Goal: Task Accomplishment & Management: Complete application form

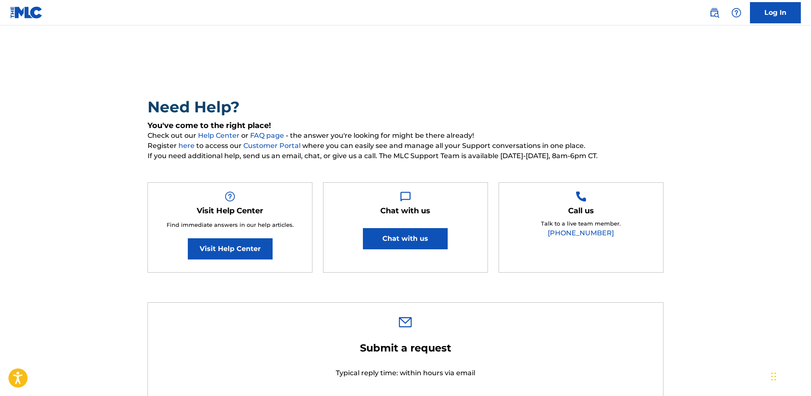
click at [779, 15] on link "Log In" at bounding box center [775, 12] width 51 height 21
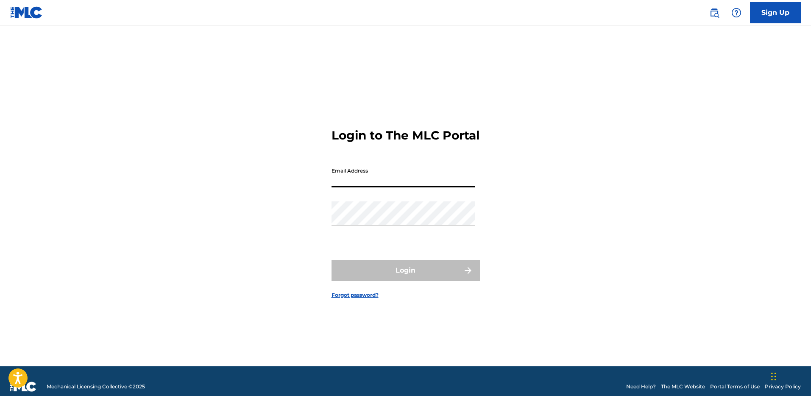
click at [374, 187] on input "Email Address" at bounding box center [403, 175] width 143 height 24
type input "[EMAIL_ADDRESS][DOMAIN_NAME]"
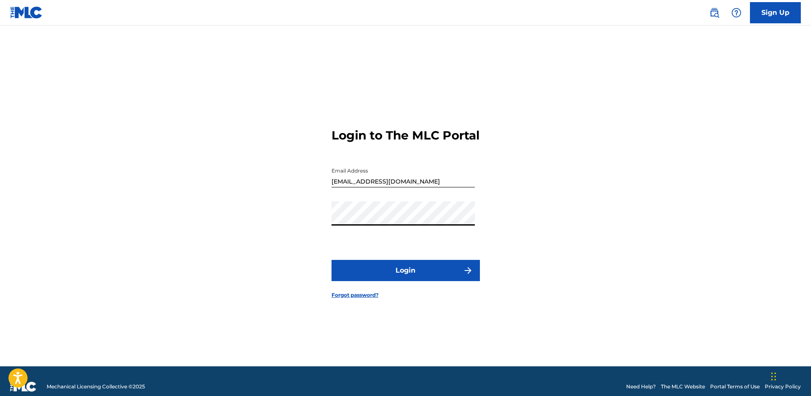
click at [332, 260] on button "Login" at bounding box center [406, 270] width 148 height 21
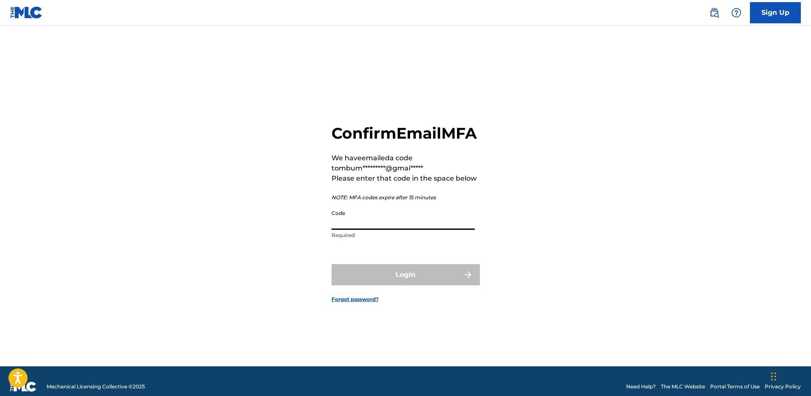
click at [358, 230] on input "Code" at bounding box center [403, 218] width 143 height 24
paste input "519731"
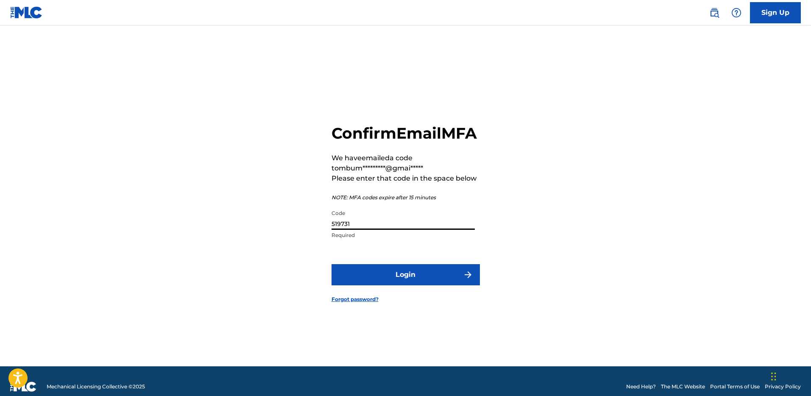
type input "519731"
click at [395, 285] on button "Login" at bounding box center [406, 274] width 148 height 21
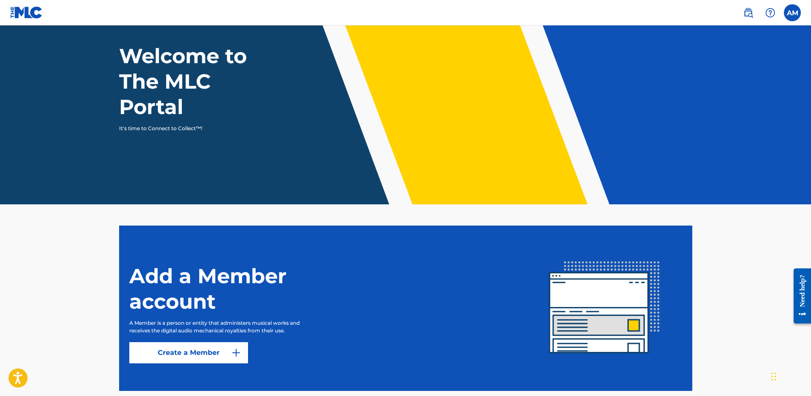
scroll to position [90, 0]
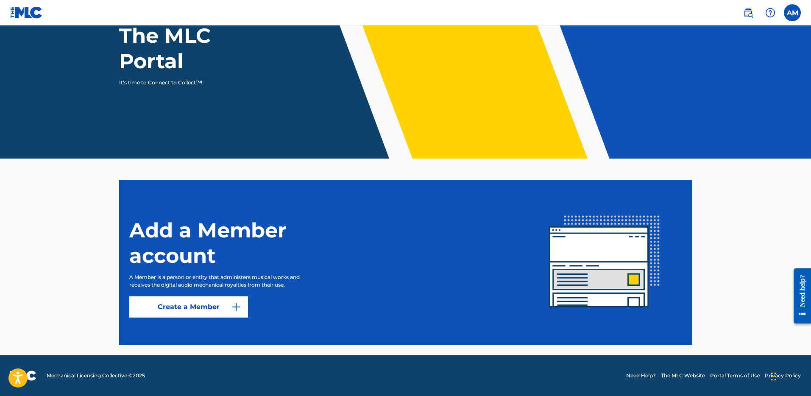
click at [792, 17] on label at bounding box center [792, 12] width 17 height 17
click at [793, 13] on input "AM [PERSON_NAME] [EMAIL_ADDRESS][DOMAIN_NAME] Notification Preferences Profile …" at bounding box center [793, 13] width 0 height 0
click at [109, 232] on div "Add a Member account A Member is a person or entity that administers musical wo…" at bounding box center [406, 262] width 594 height 165
click at [185, 310] on link "Create a Member" at bounding box center [188, 306] width 119 height 21
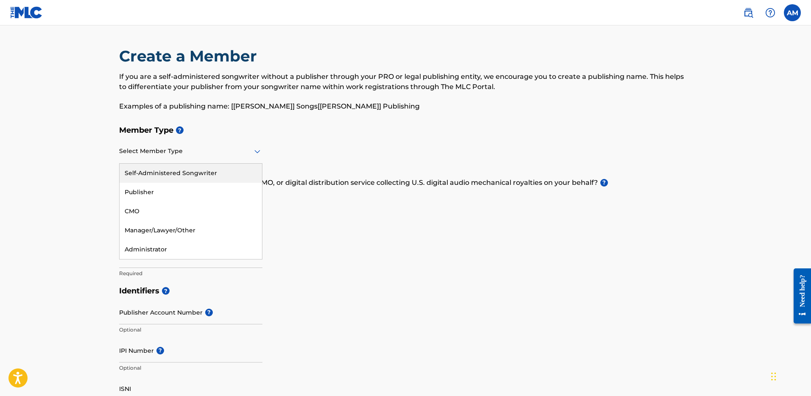
click at [221, 156] on div at bounding box center [190, 151] width 143 height 11
click at [154, 190] on div "Publisher" at bounding box center [191, 192] width 143 height 19
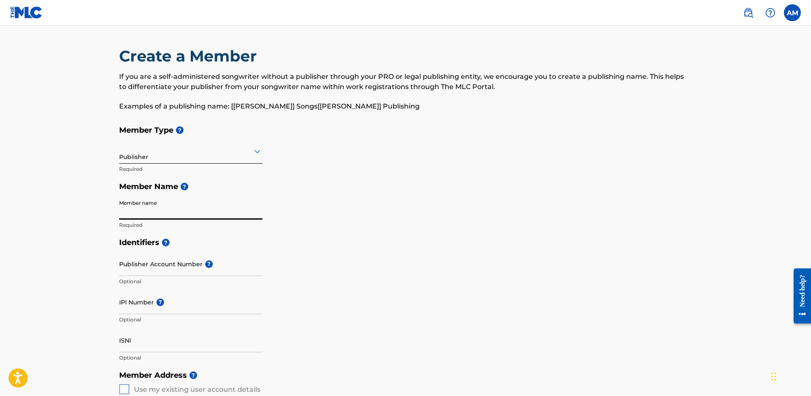
click at [208, 212] on input "Member name" at bounding box center [190, 208] width 143 height 24
type input "Murray Brothers Universal Music Group"
click at [304, 240] on h5 "Identifiers ?" at bounding box center [405, 243] width 573 height 18
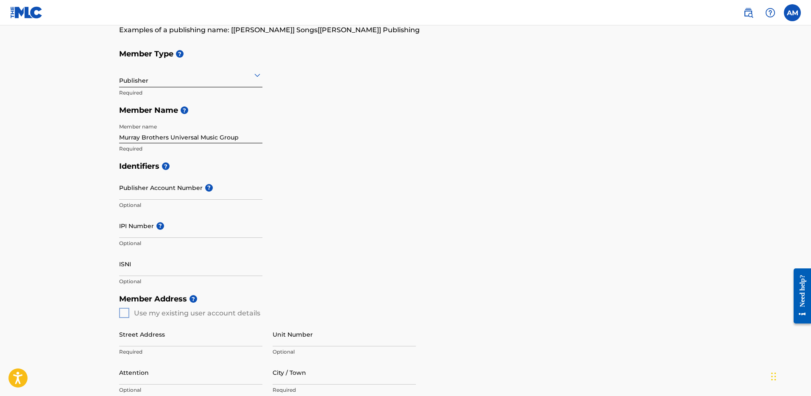
scroll to position [67, 0]
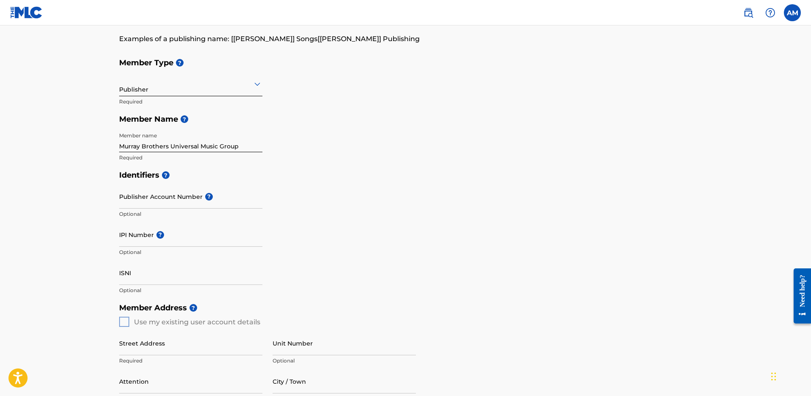
click at [168, 244] on input "IPI Number ?" at bounding box center [190, 235] width 143 height 24
paste input "888024014"
type input "888024014"
click at [163, 204] on input "Publisher Account Number ?" at bounding box center [190, 196] width 143 height 24
paste input "5263045"
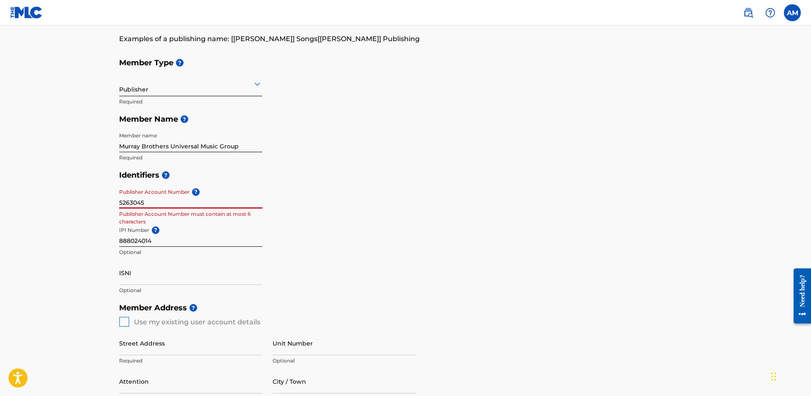
type input "5263045"
click at [354, 246] on div "Identifiers ? Publisher Account Number ? 5263045 Publisher Account Number must …" at bounding box center [405, 232] width 573 height 133
click at [136, 202] on input "5263045" at bounding box center [190, 196] width 143 height 24
click at [375, 240] on div "Identifiers ? Publisher Account Number ? Optional IPI Number ? 888024014 Option…" at bounding box center [405, 232] width 573 height 133
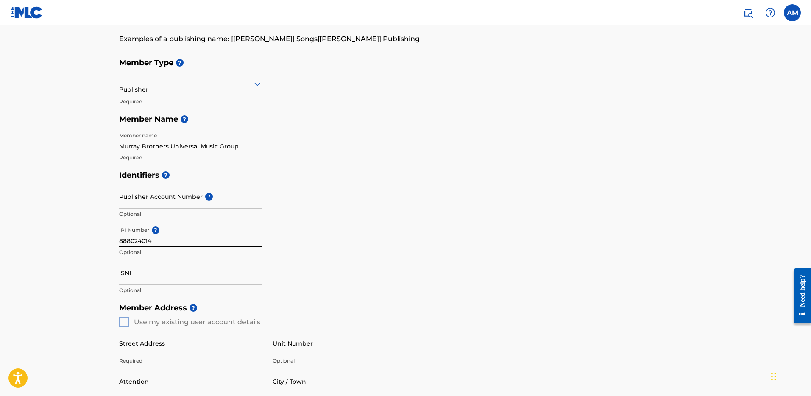
click at [176, 282] on input "ISNI" at bounding box center [190, 273] width 143 height 24
click at [298, 264] on div "Identifiers ? Publisher Account Number ? Optional IPI Number ? 888024014 Option…" at bounding box center [405, 232] width 573 height 133
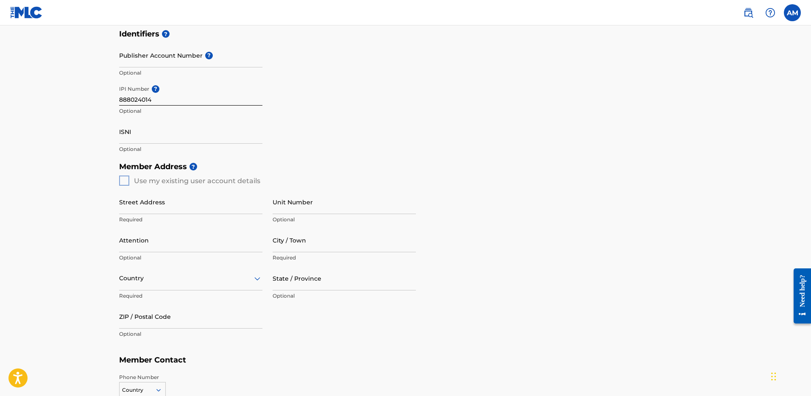
scroll to position [210, 0]
click at [133, 205] on input "Street Address" at bounding box center [190, 200] width 143 height 24
type input "[STREET_ADDRESS]"
type input "[PERSON_NAME]"
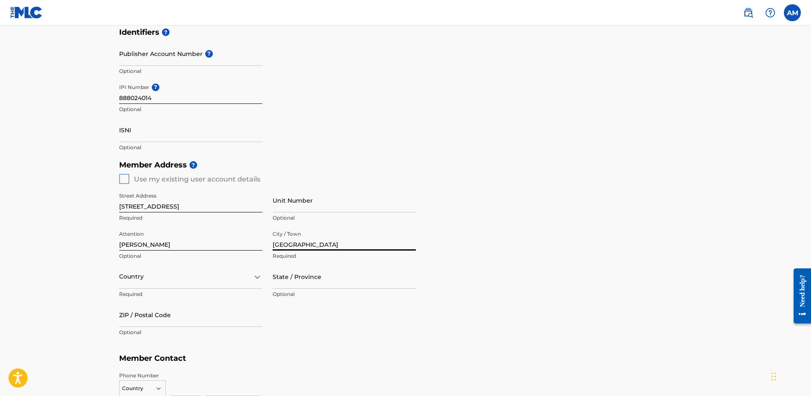
type input "[GEOGRAPHIC_DATA]"
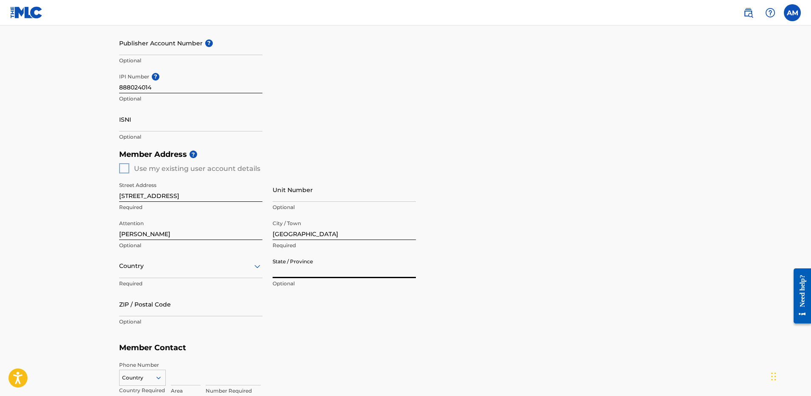
scroll to position [240, 0]
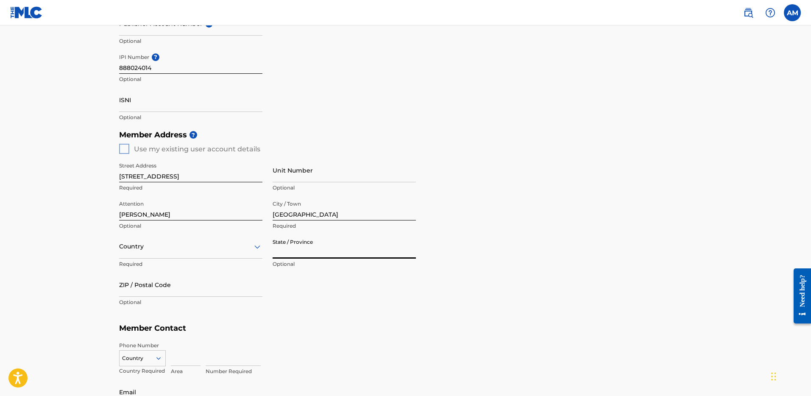
click at [165, 254] on div "Country" at bounding box center [190, 247] width 143 height 24
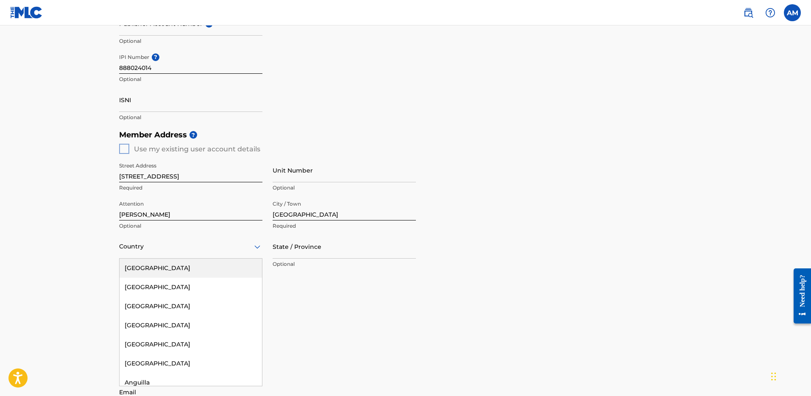
click at [157, 266] on div "[GEOGRAPHIC_DATA]" at bounding box center [191, 268] width 143 height 19
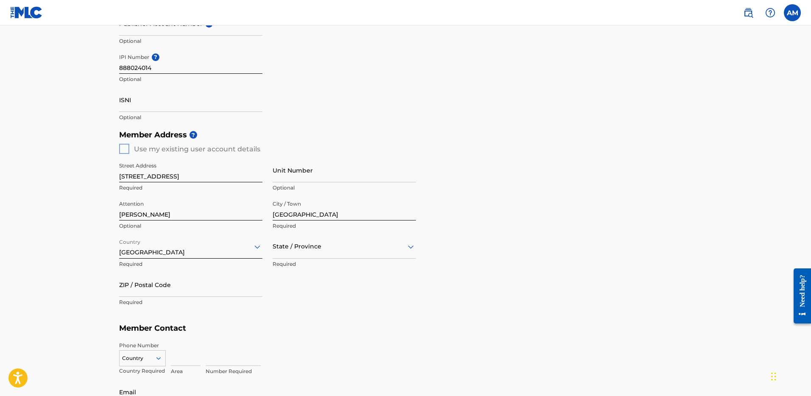
click at [359, 242] on div at bounding box center [344, 246] width 143 height 11
click at [318, 276] on div "[US_STATE]" at bounding box center [344, 275] width 143 height 19
click at [190, 294] on input "ZIP / Postal Code" at bounding box center [190, 285] width 143 height 24
type input "29681"
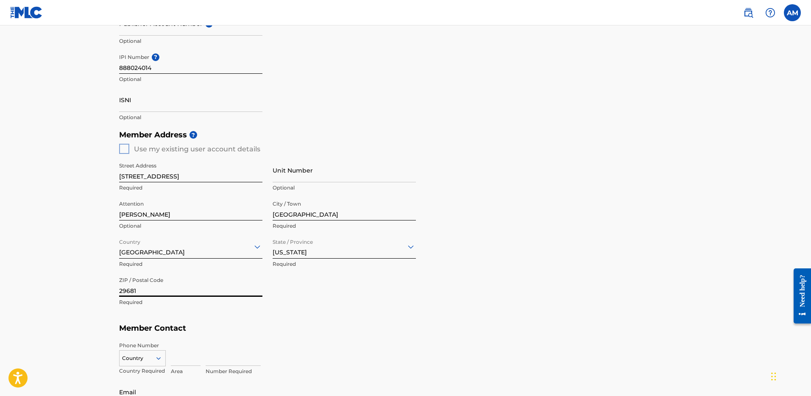
click at [210, 310] on div "ZIP / Postal Code 29681 Required" at bounding box center [190, 292] width 143 height 38
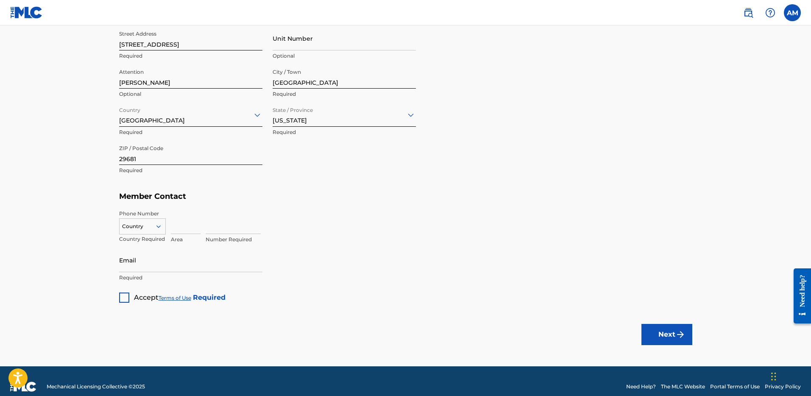
scroll to position [377, 0]
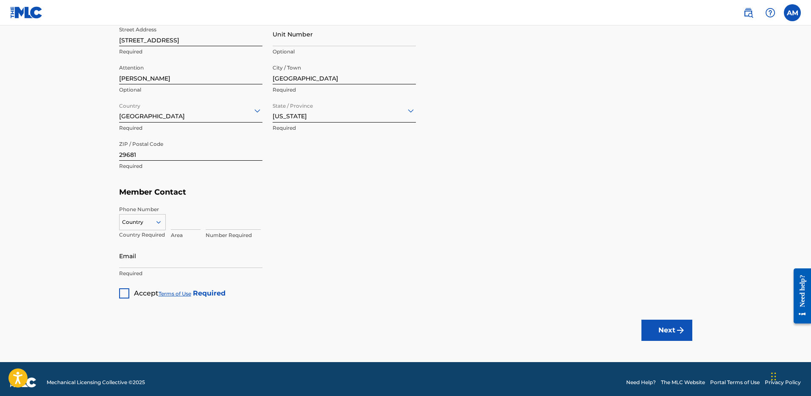
click at [159, 221] on icon at bounding box center [159, 222] width 8 height 8
click at [141, 233] on div "US, [GEOGRAPHIC_DATA] +1" at bounding box center [143, 243] width 46 height 33
click at [178, 218] on input at bounding box center [186, 218] width 30 height 24
type input "440"
click at [210, 226] on input at bounding box center [233, 218] width 55 height 24
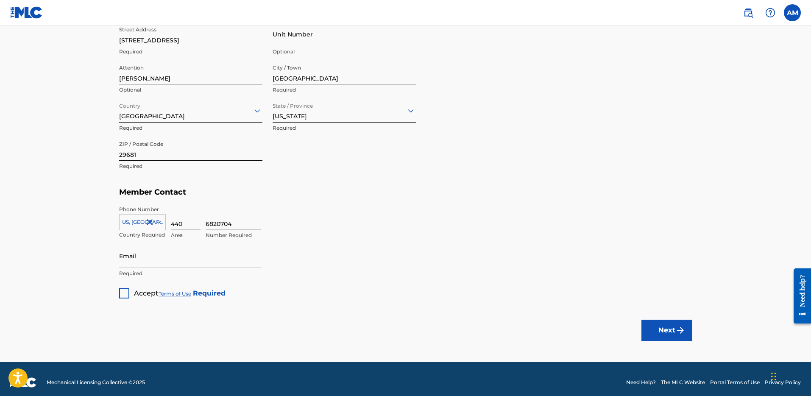
type input "6820704"
click at [177, 262] on input "Email" at bounding box center [190, 256] width 143 height 24
type input "[EMAIL_ADDRESS][DOMAIN_NAME]"
click at [126, 292] on div at bounding box center [124, 293] width 10 height 10
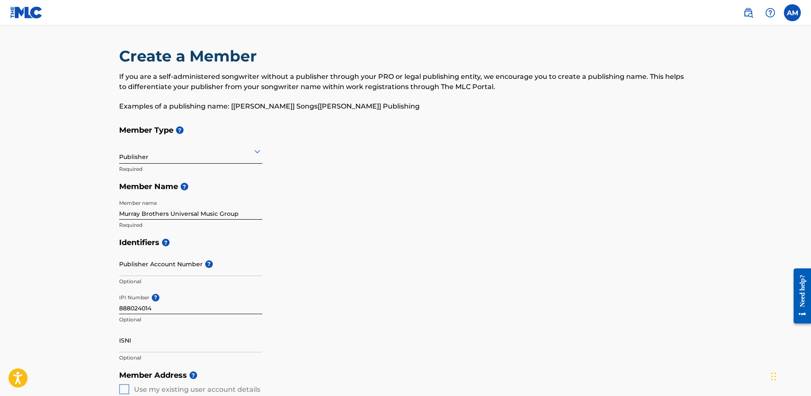
scroll to position [383, 0]
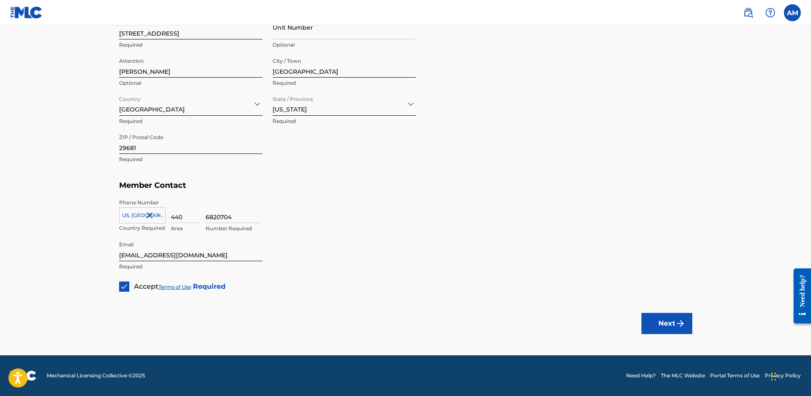
click at [671, 325] on button "Next" at bounding box center [667, 323] width 51 height 21
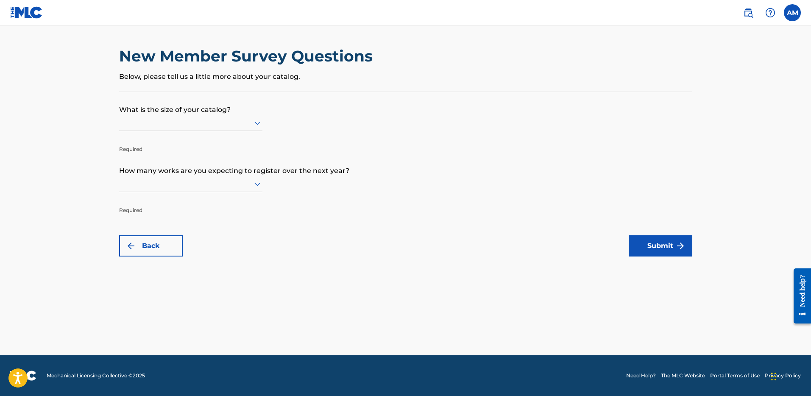
click at [254, 126] on icon at bounding box center [257, 123] width 10 height 10
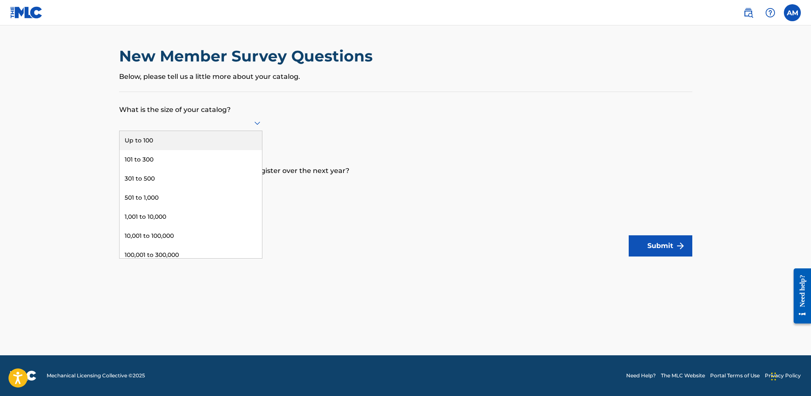
click at [224, 143] on div "Up to 100" at bounding box center [191, 140] width 143 height 19
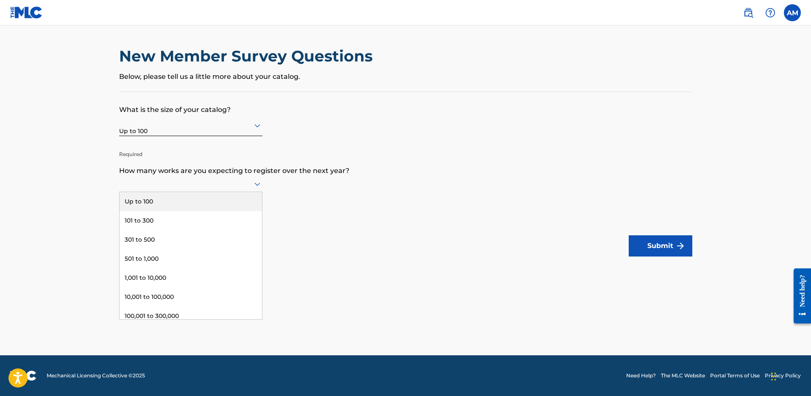
click at [226, 179] on div at bounding box center [190, 184] width 143 height 11
click at [215, 222] on div "101 to 300" at bounding box center [191, 220] width 143 height 19
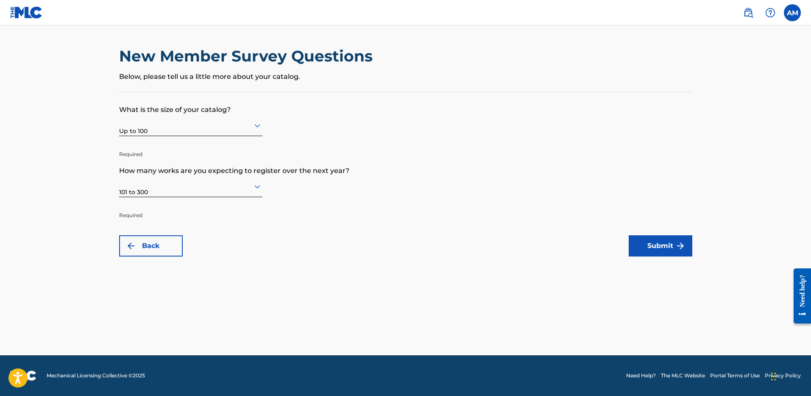
click at [656, 251] on button "Submit" at bounding box center [661, 245] width 64 height 21
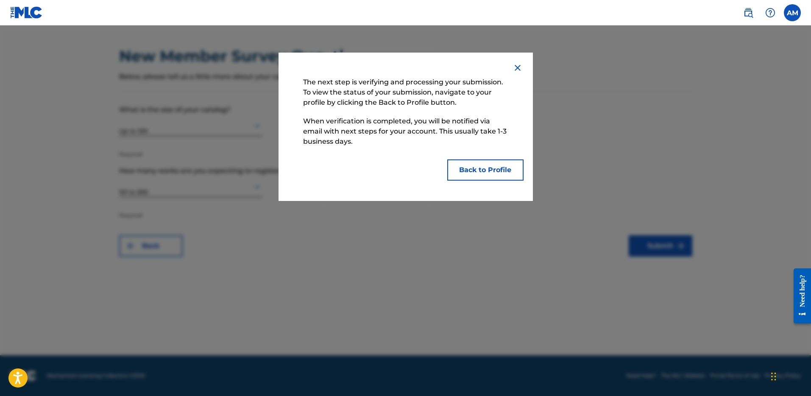
click at [489, 169] on button "Back to Profile" at bounding box center [485, 169] width 76 height 21
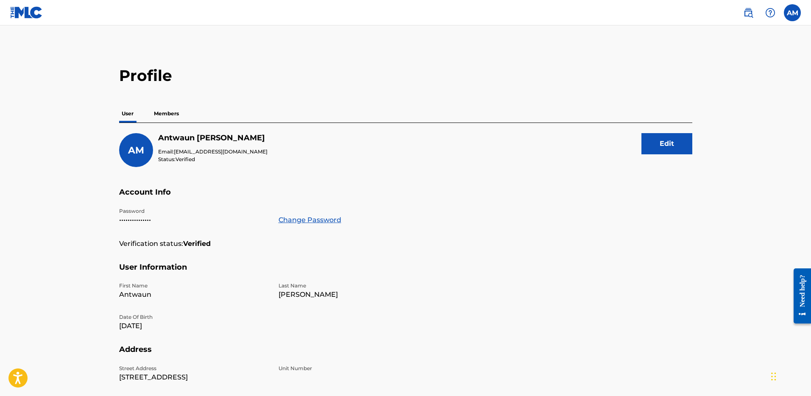
click at [168, 117] on p "Members" at bounding box center [166, 114] width 30 height 18
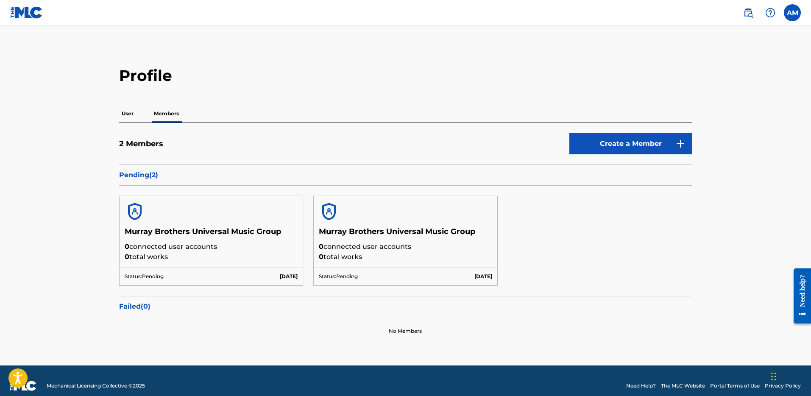
click at [793, 13] on label at bounding box center [792, 12] width 17 height 17
click at [793, 13] on input "AM [PERSON_NAME] [EMAIL_ADDRESS][DOMAIN_NAME] Notification Preferences Profile …" at bounding box center [793, 13] width 0 height 0
click at [638, 53] on main "Profile User Members 2 Members Create a Member Pending ( 2 ) Murray Brothers Un…" at bounding box center [405, 195] width 811 height 340
click at [27, 12] on img at bounding box center [26, 12] width 33 height 12
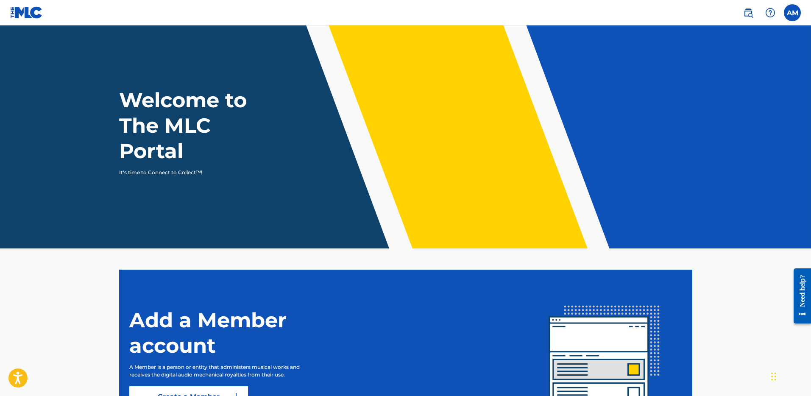
click at [797, 14] on label at bounding box center [792, 12] width 17 height 17
click at [793, 13] on input "AM [PERSON_NAME] [EMAIL_ADDRESS][DOMAIN_NAME] Notification Preferences Profile …" at bounding box center [793, 13] width 0 height 0
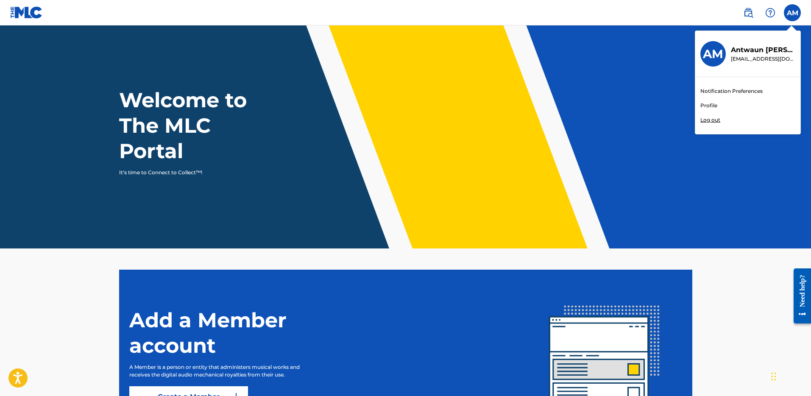
click at [710, 104] on link "Profile" at bounding box center [709, 106] width 17 height 8
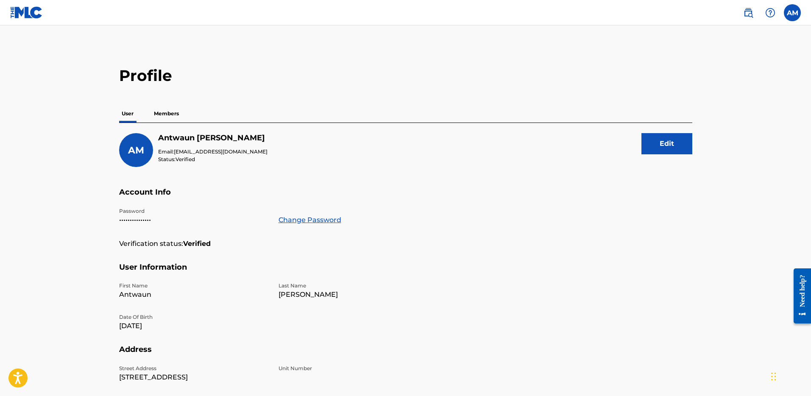
click at [158, 111] on p "Members" at bounding box center [166, 114] width 30 height 18
